Goal: Transaction & Acquisition: Subscribe to service/newsletter

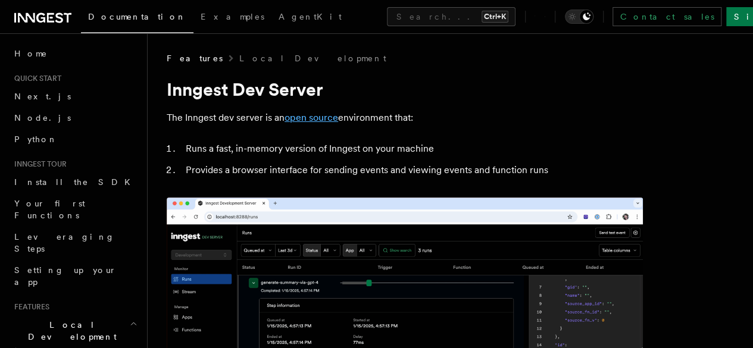
click at [313, 118] on link "open source" at bounding box center [312, 117] width 54 height 11
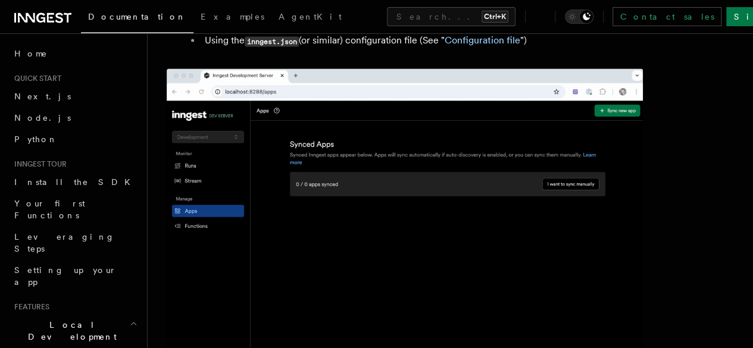
scroll to position [931, 0]
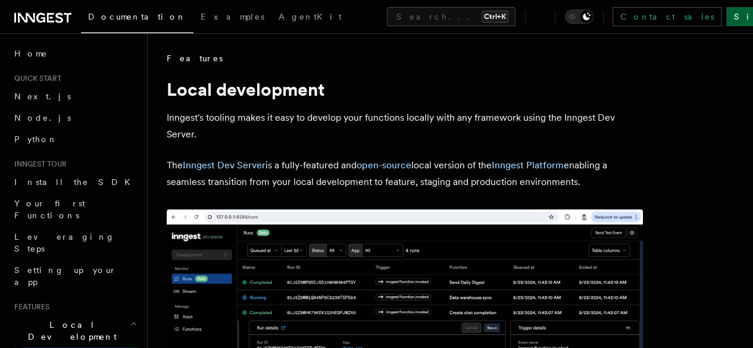
drag, startPoint x: 720, startPoint y: 30, endPoint x: 720, endPoint y: 17, distance: 13.1
click at [720, 17] on div "Documentation Examples AgentKit Search... Ctrl+K Contact sales Sign Up" at bounding box center [376, 16] width 753 height 33
click at [726, 17] on link "Sign Up" at bounding box center [765, 16] width 79 height 19
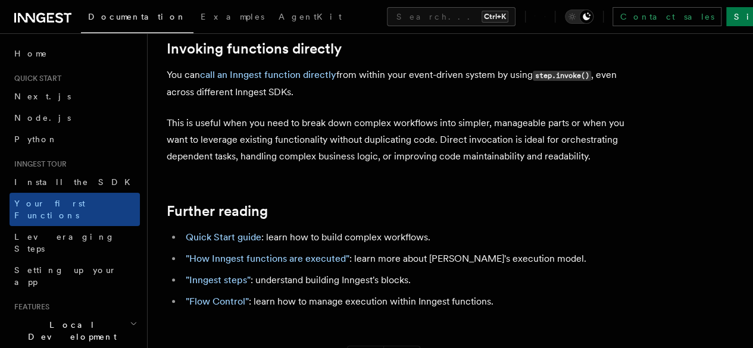
scroll to position [2495, 0]
